Goal: Information Seeking & Learning: Learn about a topic

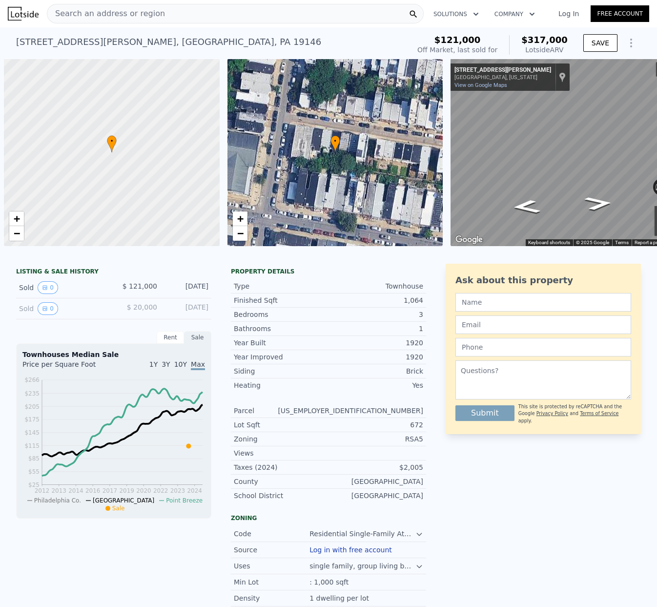
scroll to position [0, 7]
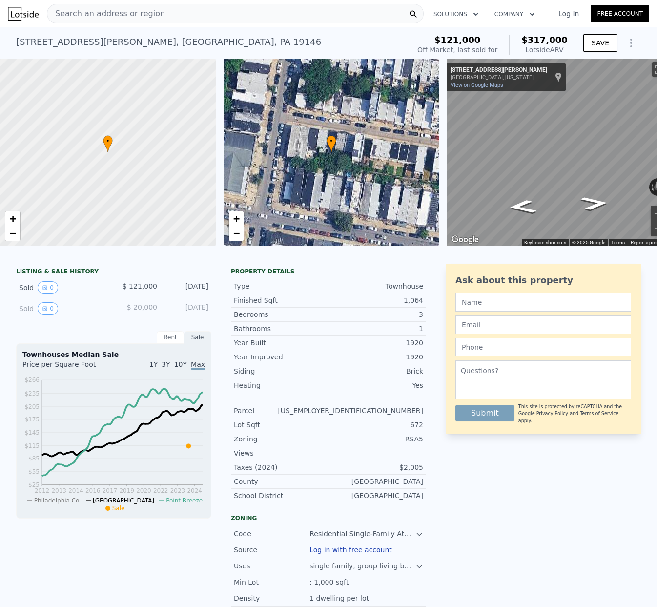
click at [71, 13] on span "Search an address or region" at bounding box center [106, 14] width 118 height 12
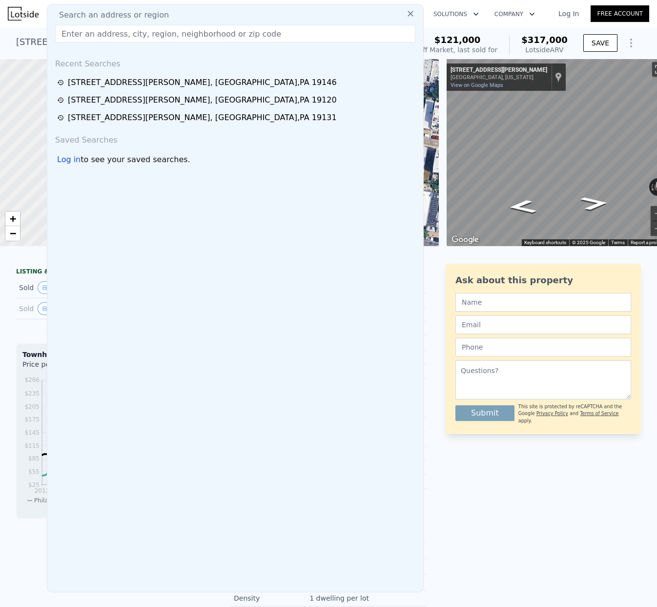
click at [73, 35] on input "text" at bounding box center [235, 34] width 360 height 18
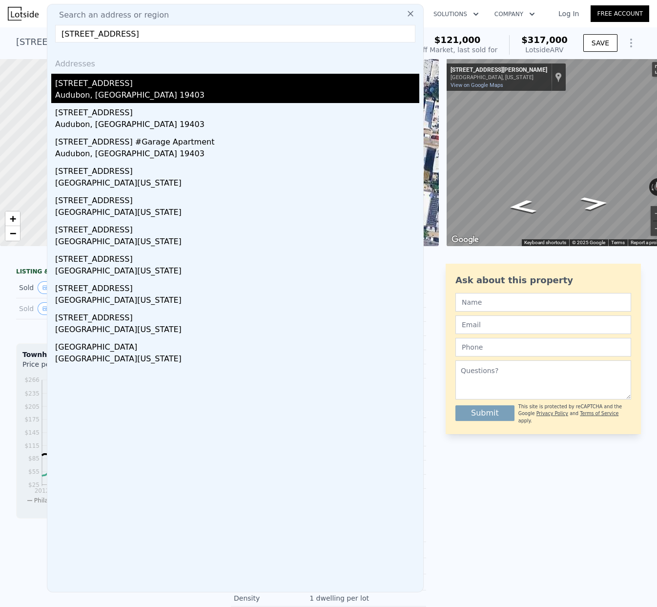
type input "[STREET_ADDRESS]"
click at [89, 86] on div "[STREET_ADDRESS]" at bounding box center [237, 82] width 364 height 16
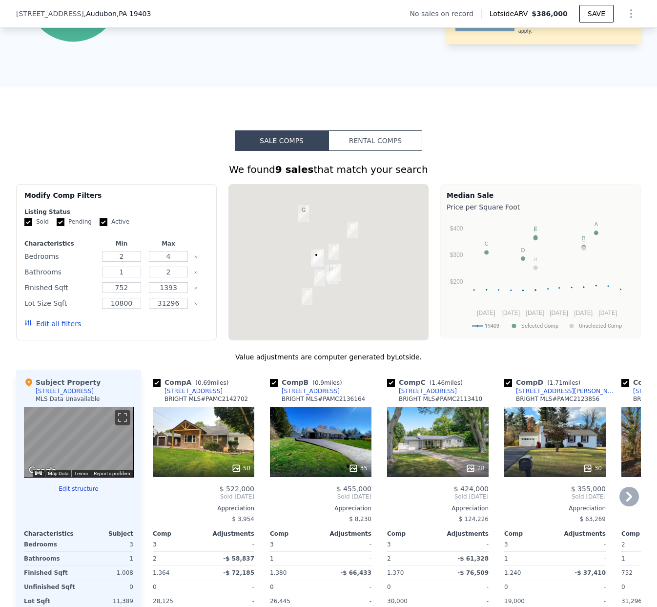
scroll to position [569, 0]
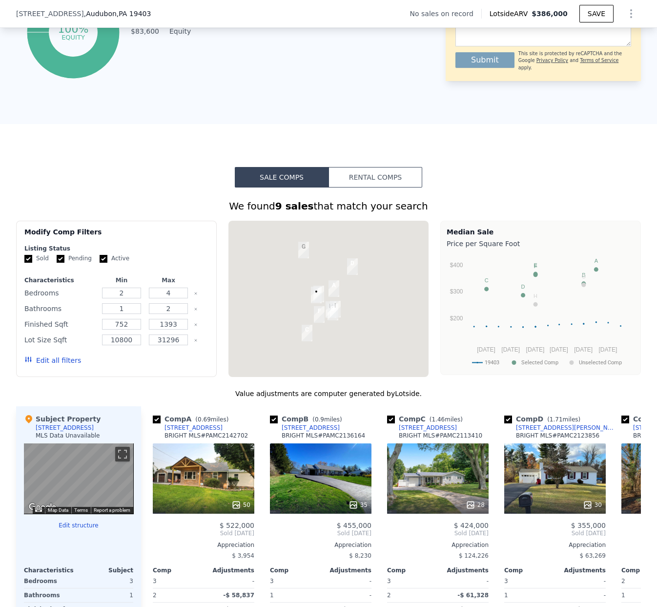
click at [300, 295] on div at bounding box center [329, 299] width 201 height 156
click at [297, 295] on div at bounding box center [329, 299] width 201 height 156
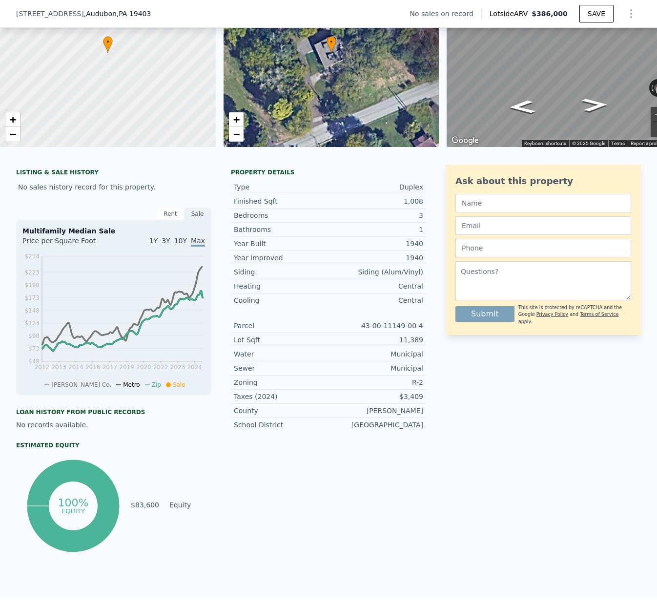
scroll to position [1, 0]
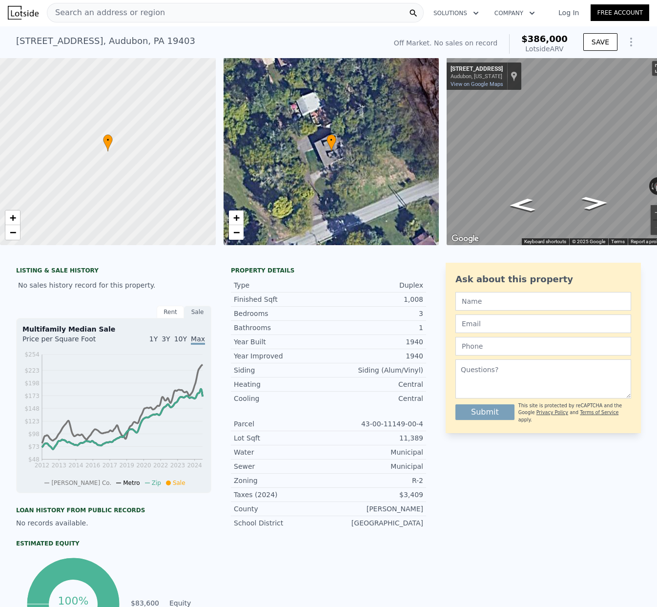
click at [83, 12] on span "Search an address or region" at bounding box center [106, 13] width 118 height 12
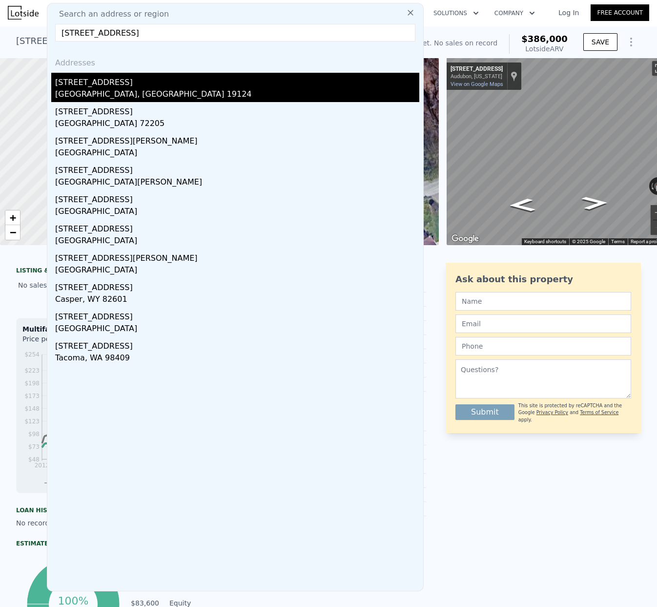
type input "[STREET_ADDRESS]"
click at [96, 89] on div "[GEOGRAPHIC_DATA], [GEOGRAPHIC_DATA] 19124" at bounding box center [237, 95] width 364 height 14
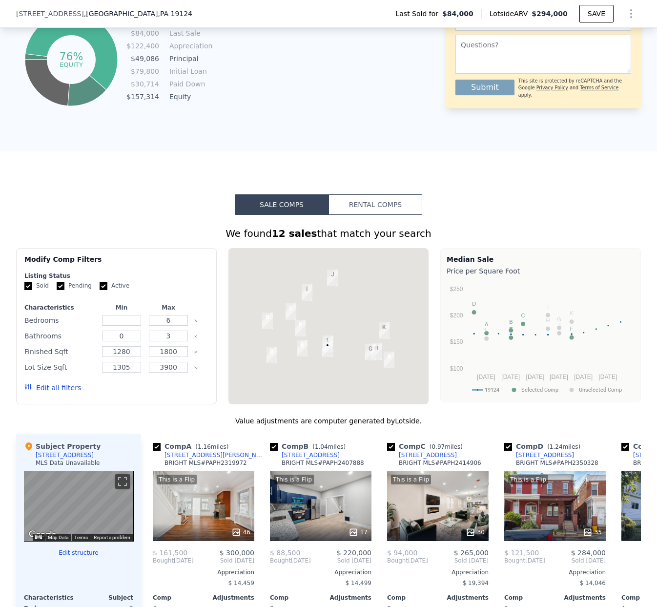
scroll to position [579, 0]
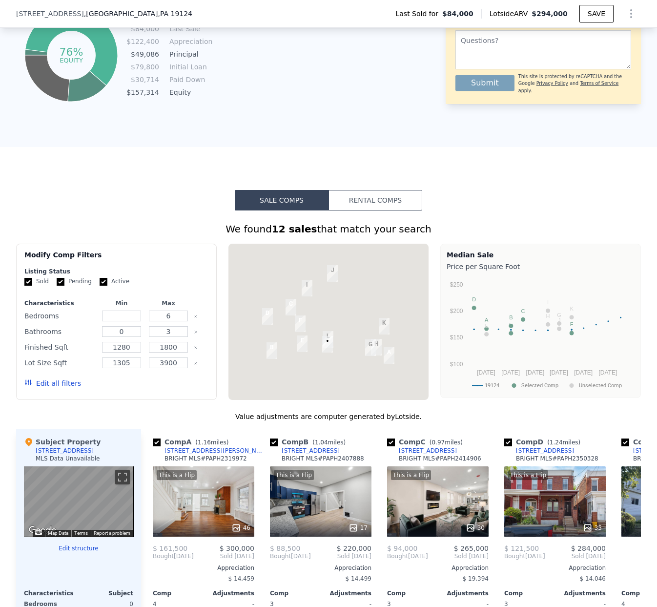
click at [318, 311] on div at bounding box center [329, 322] width 201 height 156
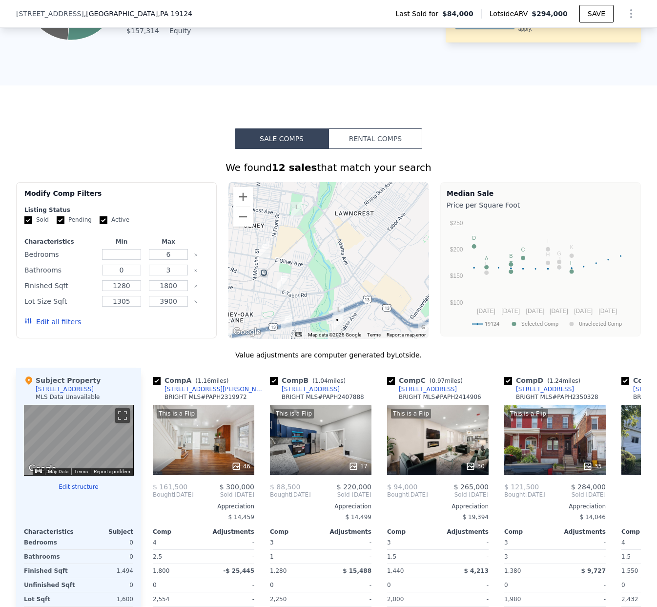
scroll to position [641, 0]
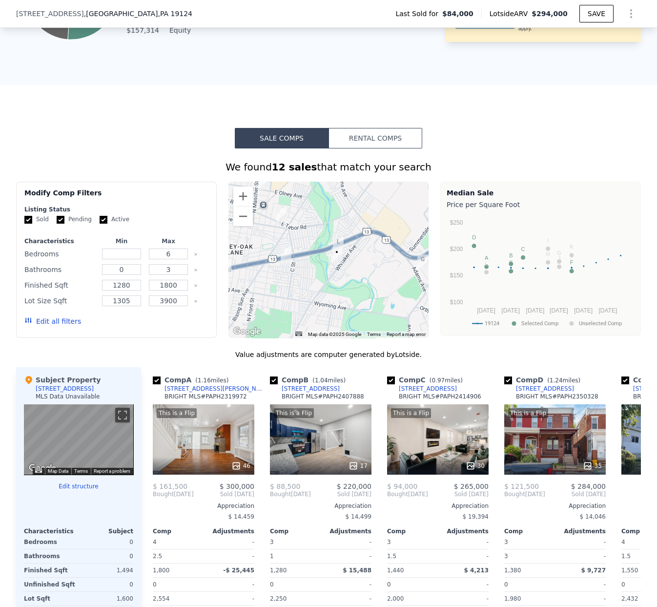
drag, startPoint x: 319, startPoint y: 303, endPoint x: 318, endPoint y: 234, distance: 69.3
click at [318, 234] on div at bounding box center [329, 260] width 201 height 156
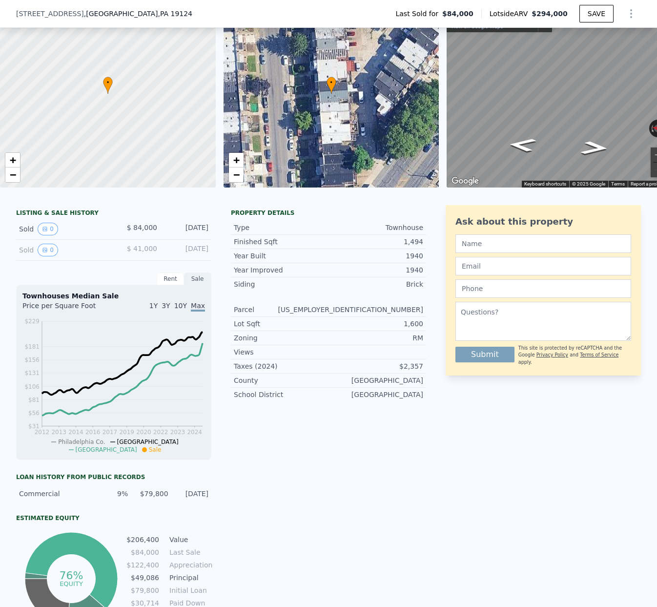
scroll to position [0, 0]
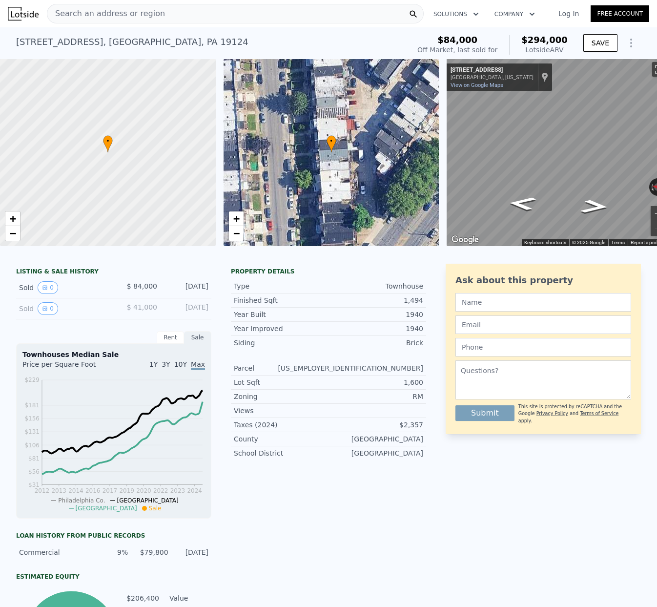
click at [98, 11] on span "Search an address or region" at bounding box center [106, 14] width 118 height 12
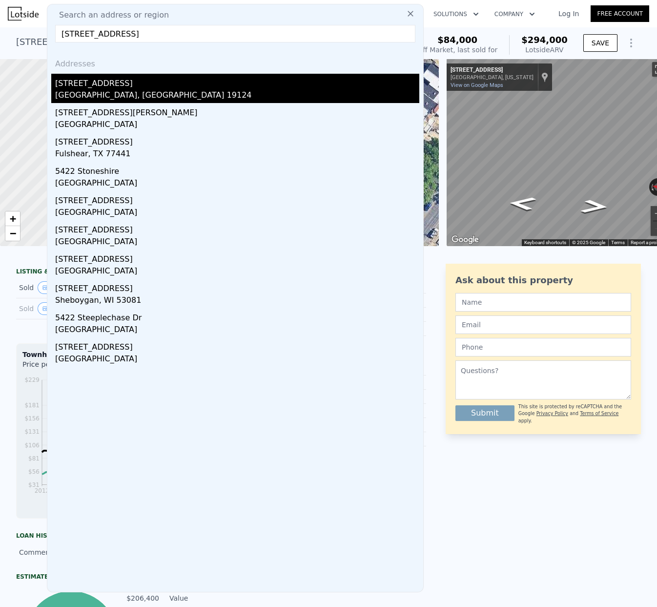
type input "[STREET_ADDRESS]"
click at [102, 91] on div "[GEOGRAPHIC_DATA], [GEOGRAPHIC_DATA] 19124" at bounding box center [237, 96] width 364 height 14
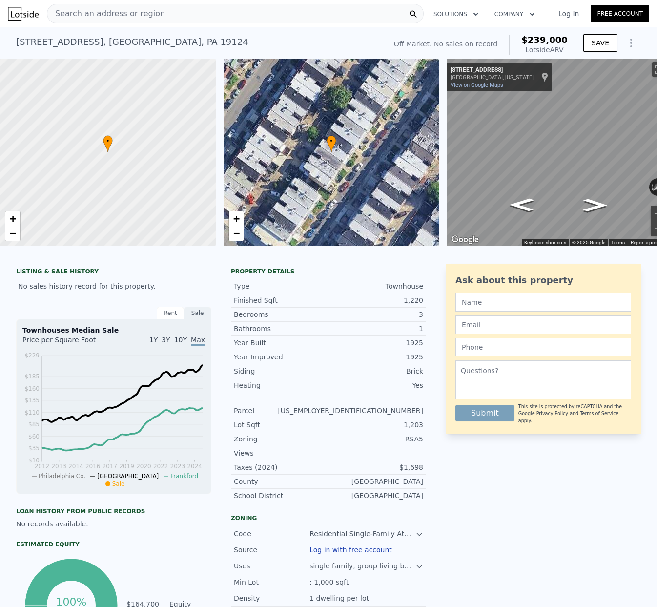
click at [78, 12] on span "Search an address or region" at bounding box center [106, 14] width 118 height 12
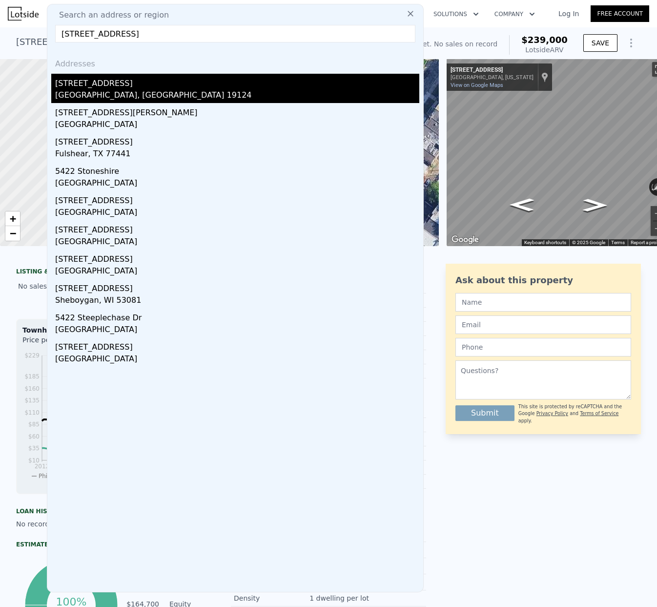
type input "[STREET_ADDRESS]"
click at [95, 92] on div "[GEOGRAPHIC_DATA], [GEOGRAPHIC_DATA] 19124" at bounding box center [237, 96] width 364 height 14
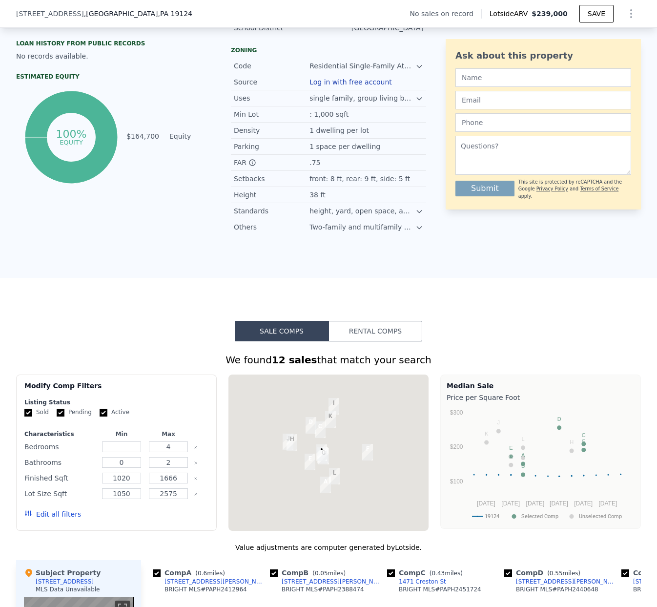
scroll to position [465, 0]
click at [355, 449] on div at bounding box center [329, 452] width 201 height 156
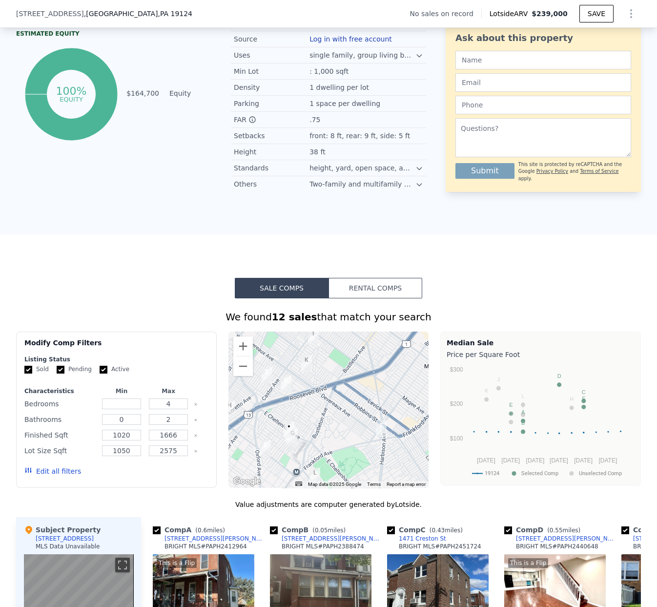
scroll to position [512, 0]
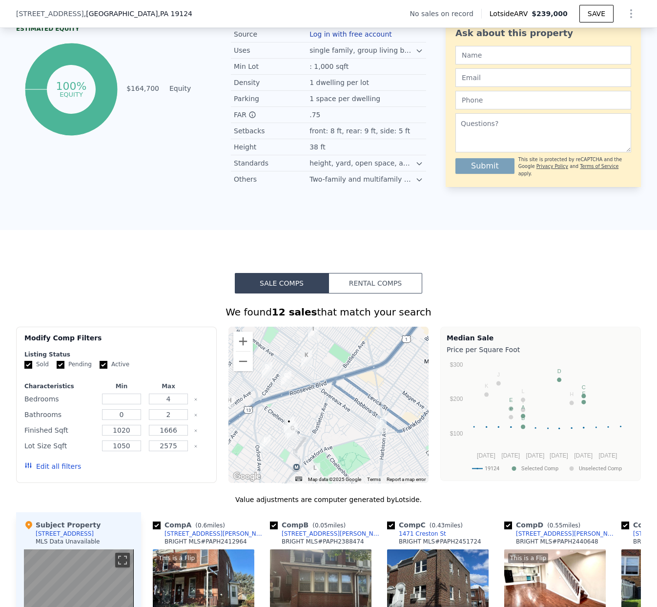
click at [314, 418] on div at bounding box center [329, 405] width 201 height 156
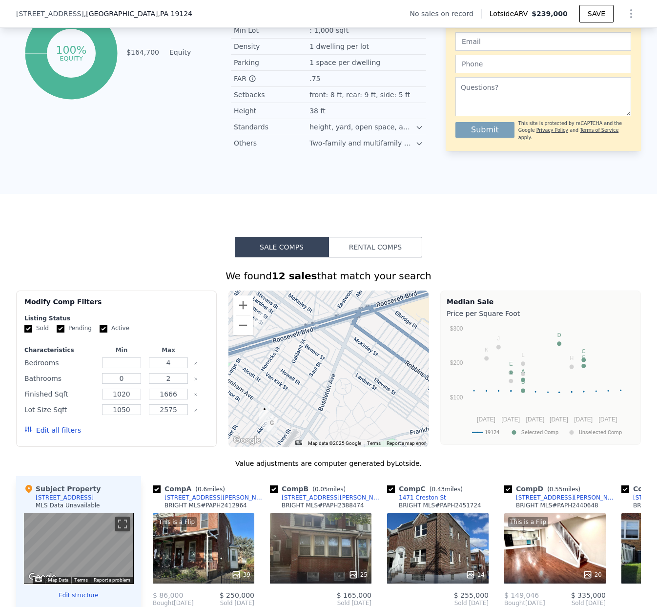
scroll to position [554, 0]
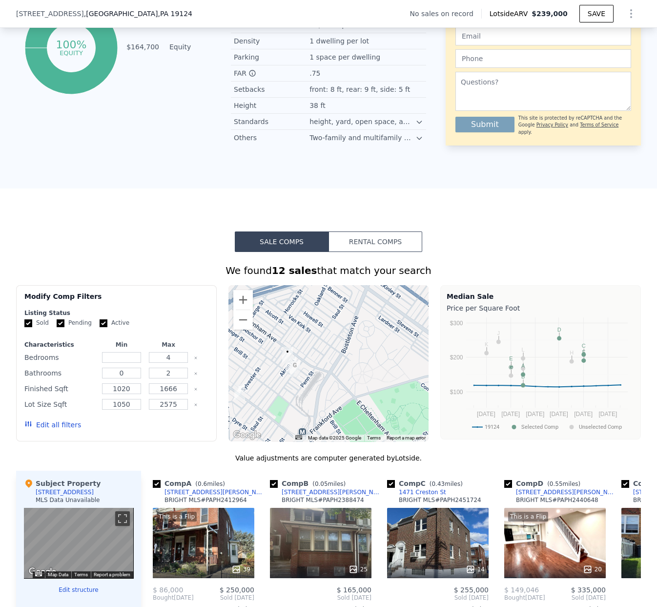
drag, startPoint x: 333, startPoint y: 418, endPoint x: 356, endPoint y: 365, distance: 58.2
click at [356, 365] on div at bounding box center [329, 363] width 201 height 156
click at [394, 508] on div "Comp C ( 0.43 miles) [STREET_ADDRESS][GEOGRAPHIC_DATA] MLS # PAPH2451724" at bounding box center [438, 493] width 102 height 29
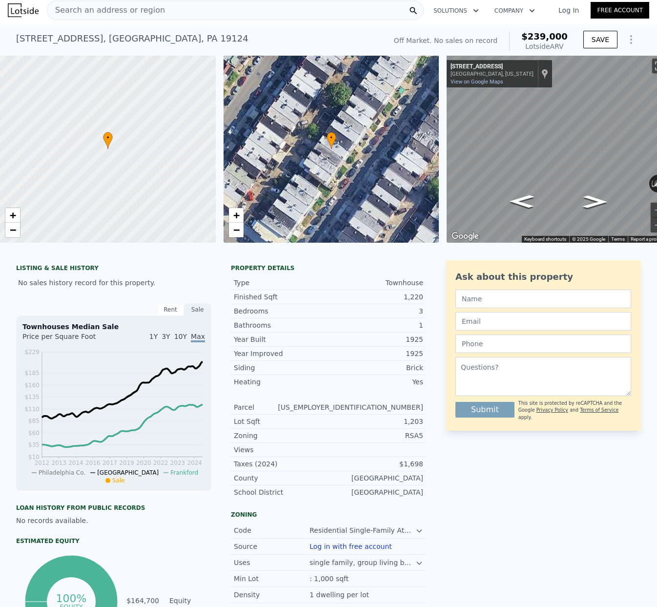
scroll to position [0, 0]
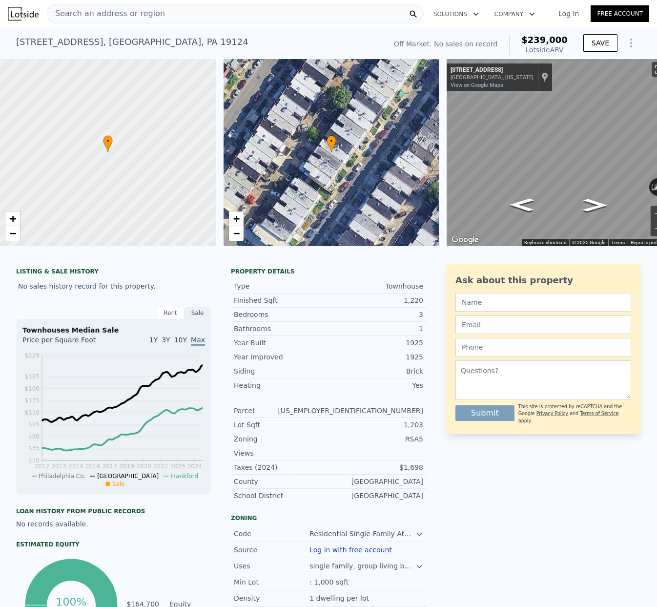
click at [95, 15] on span "Search an address or region" at bounding box center [106, 14] width 118 height 12
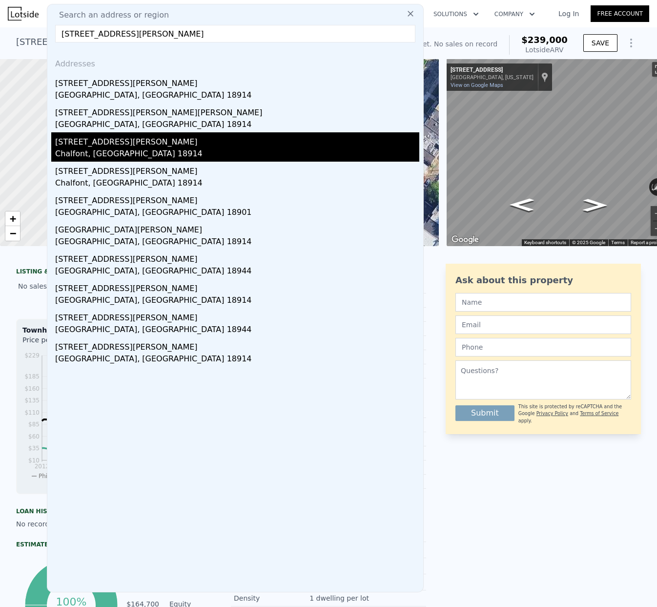
type input "[STREET_ADDRESS][PERSON_NAME]"
click at [98, 148] on div "Chalfont, [GEOGRAPHIC_DATA] 18914" at bounding box center [237, 155] width 364 height 14
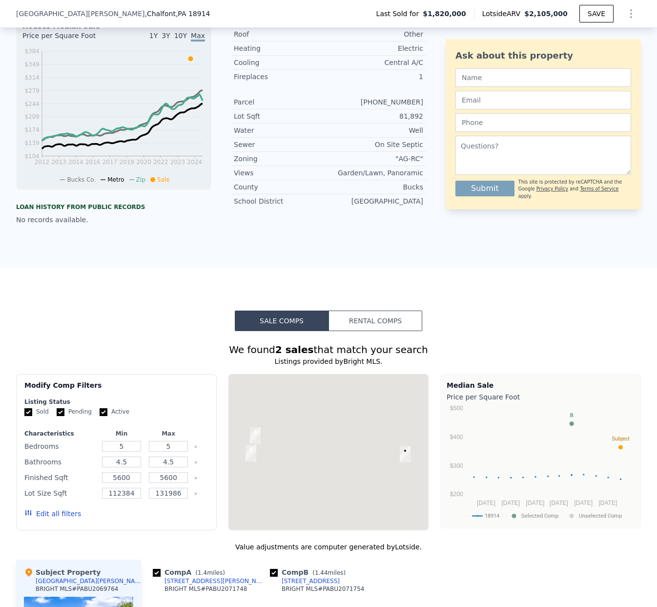
scroll to position [550, 0]
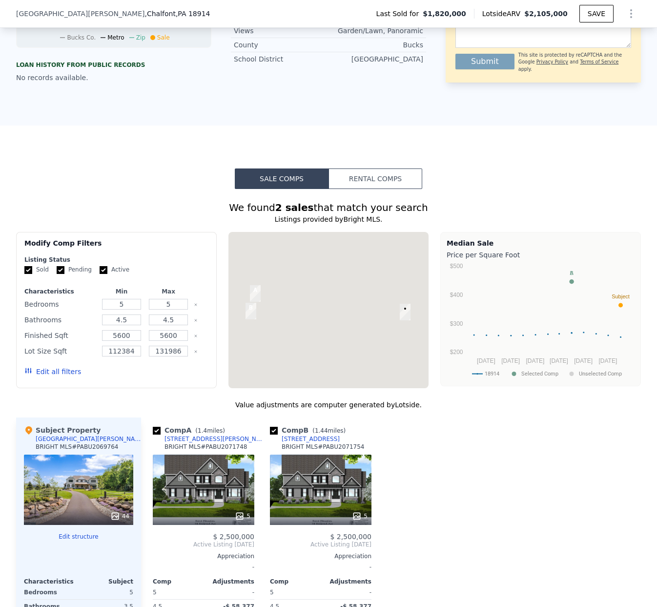
click at [296, 299] on div at bounding box center [329, 310] width 201 height 156
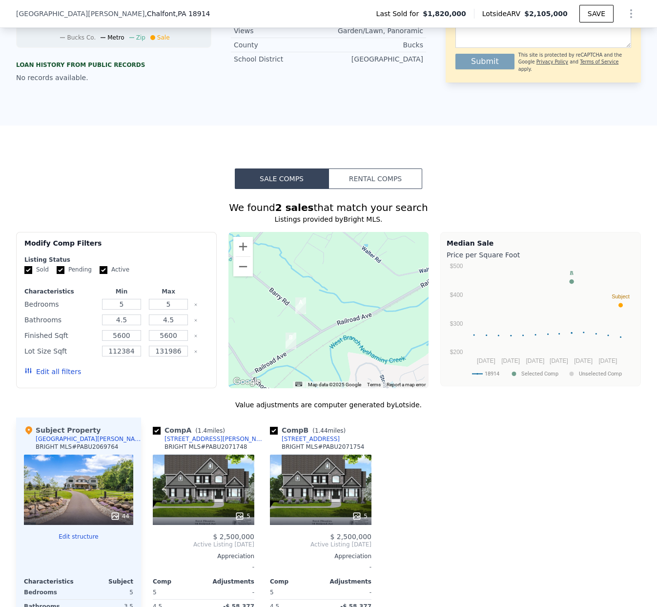
drag, startPoint x: 303, startPoint y: 306, endPoint x: 391, endPoint y: 317, distance: 88.7
click at [391, 317] on div at bounding box center [329, 310] width 201 height 156
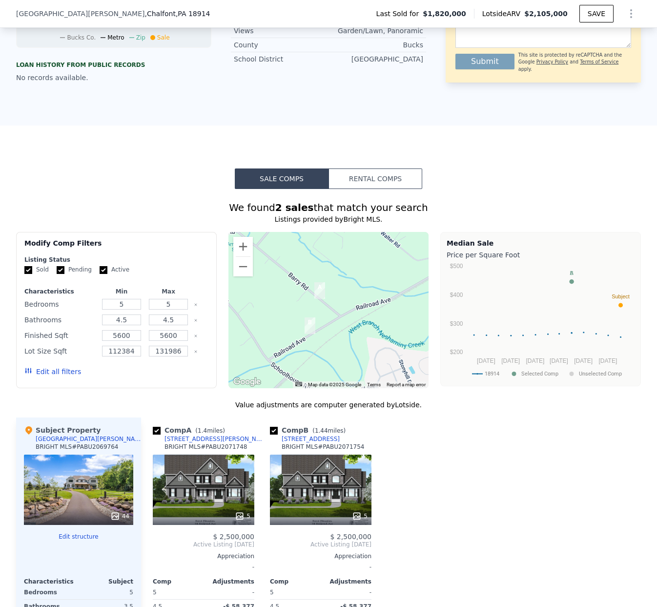
drag, startPoint x: 326, startPoint y: 306, endPoint x: 344, endPoint y: 290, distance: 24.2
click at [344, 290] on div at bounding box center [329, 310] width 201 height 156
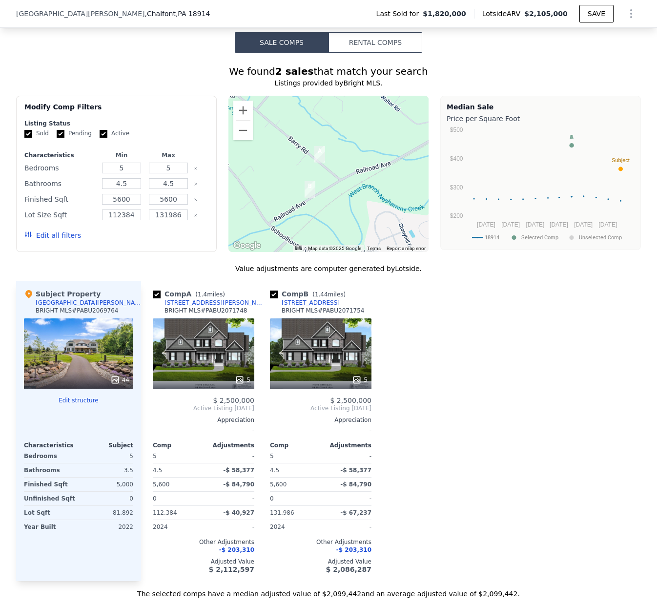
scroll to position [693, 0]
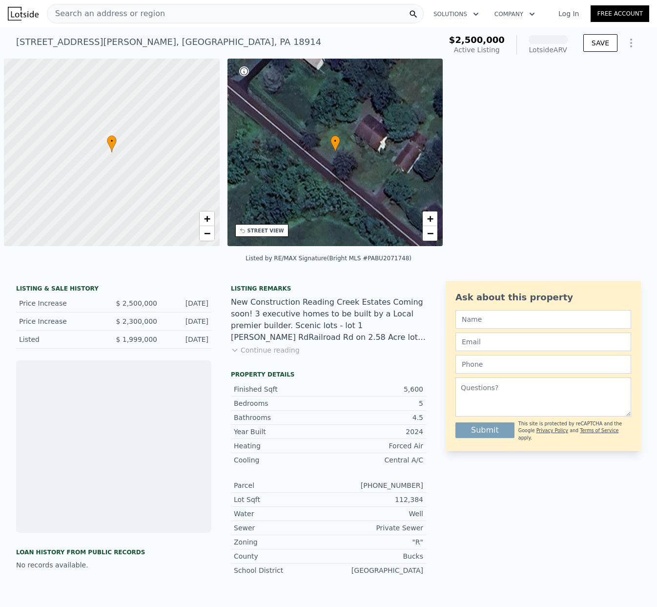
scroll to position [0, 4]
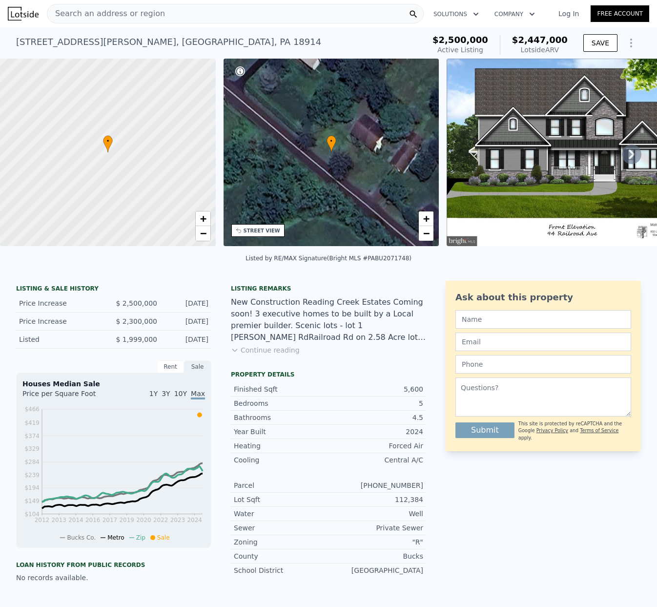
click at [123, 171] on div at bounding box center [108, 152] width 259 height 225
